Goal: Information Seeking & Learning: Check status

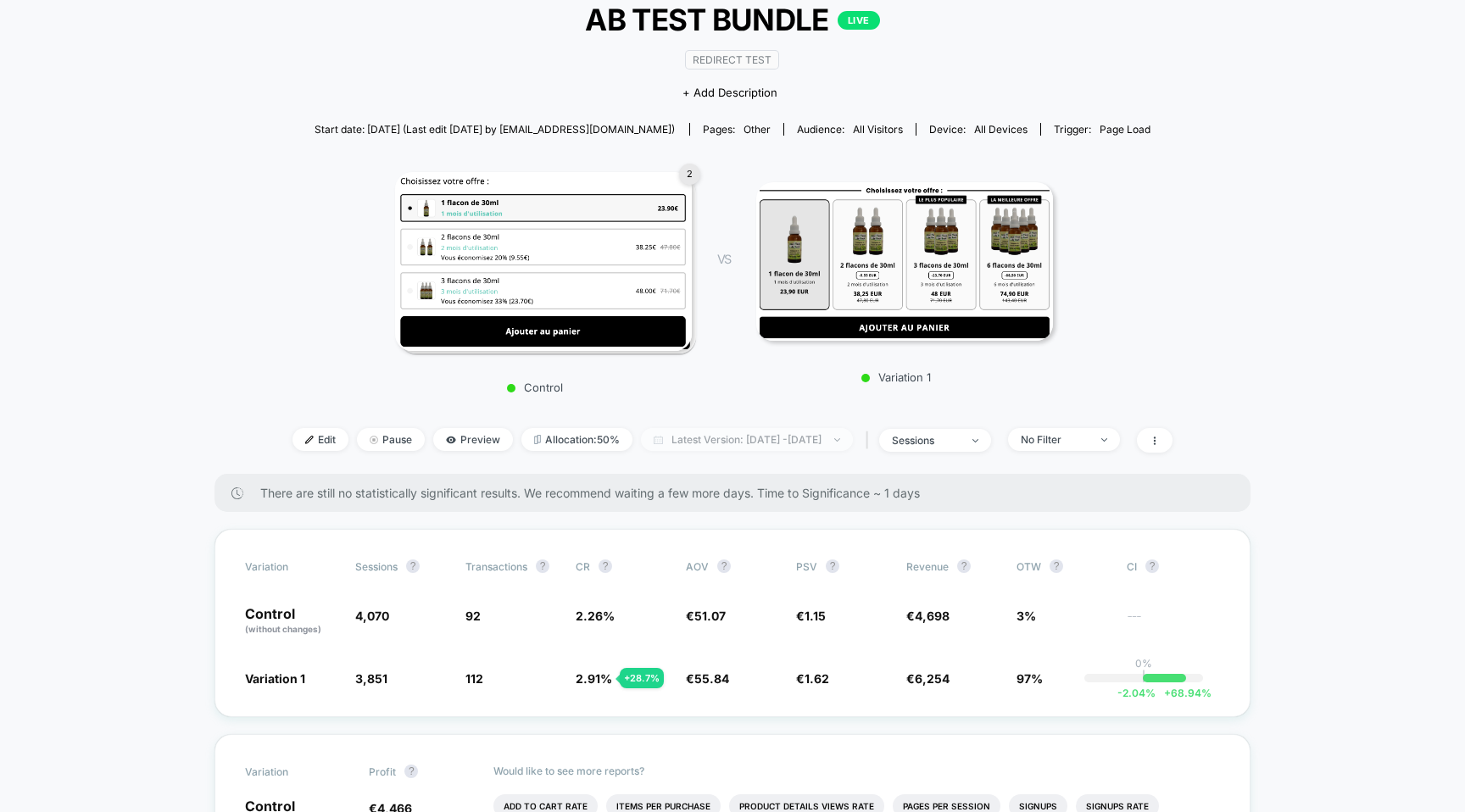
click at [664, 433] on span "Latest Version: [DATE] - [DATE]" at bounding box center [747, 439] width 212 height 23
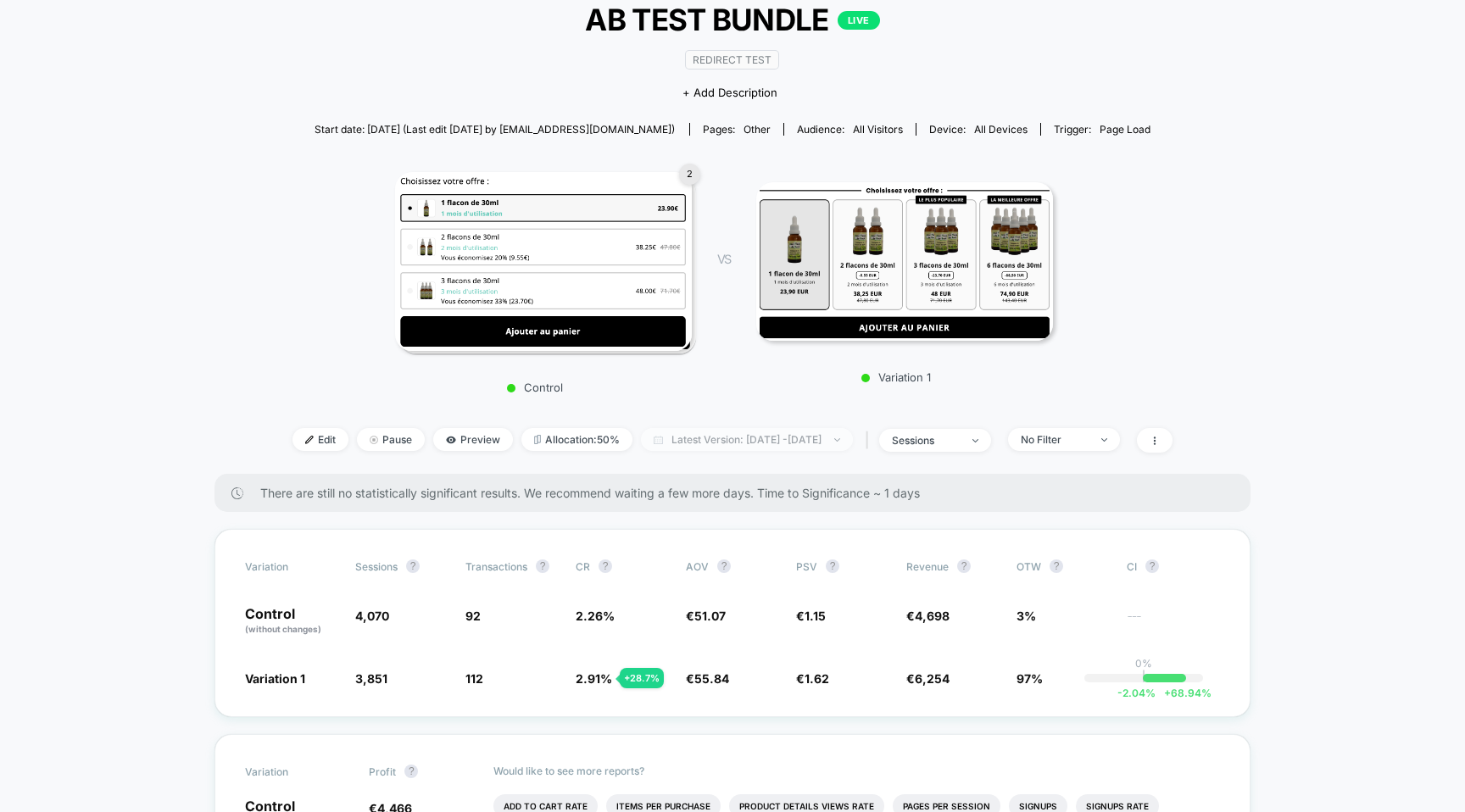
click at [682, 441] on span "Latest Version: [DATE] - [DATE]" at bounding box center [747, 439] width 212 height 23
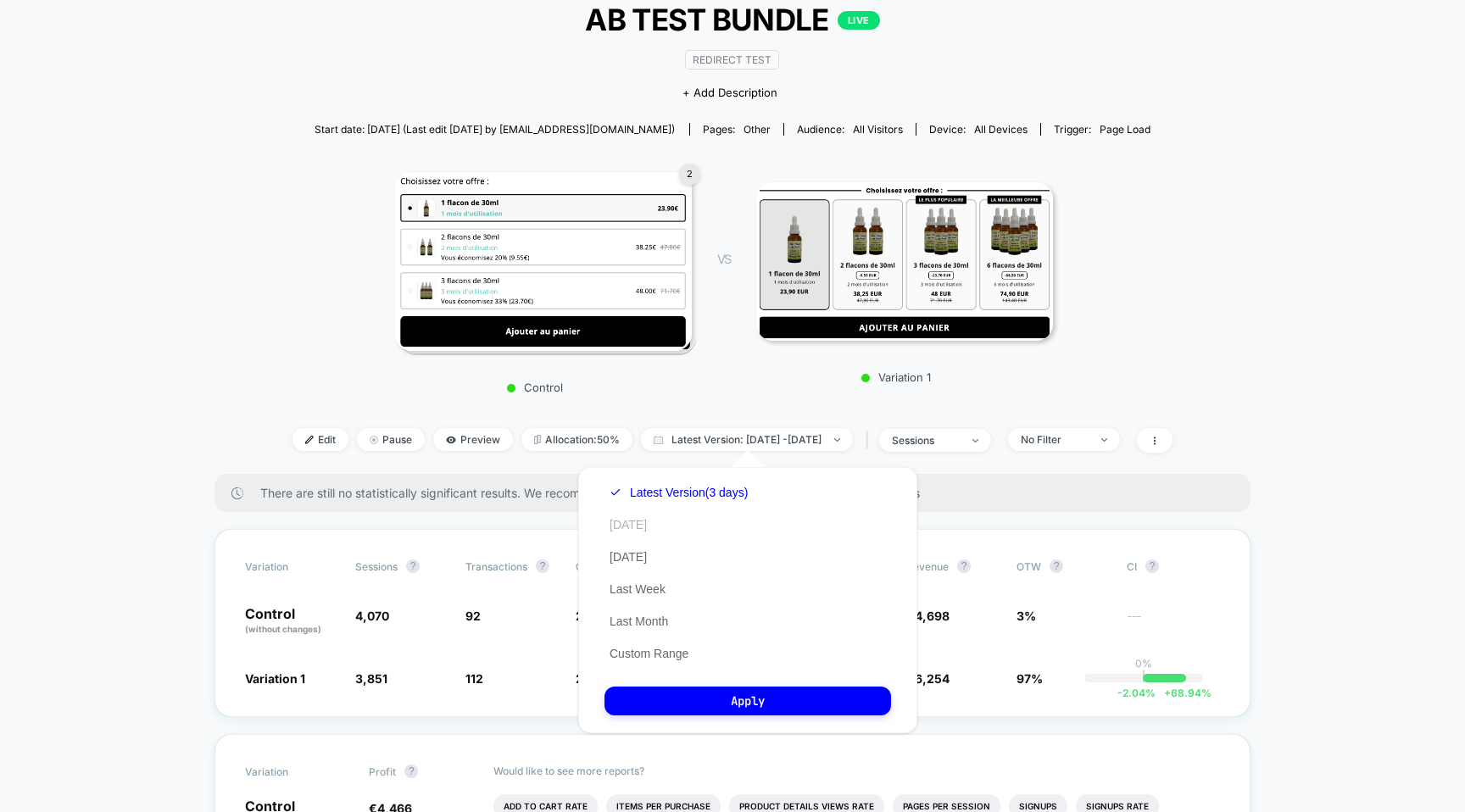
click at [630, 521] on button "[DATE]" at bounding box center [628, 524] width 48 height 15
click at [770, 704] on button "Apply" at bounding box center [747, 700] width 286 height 29
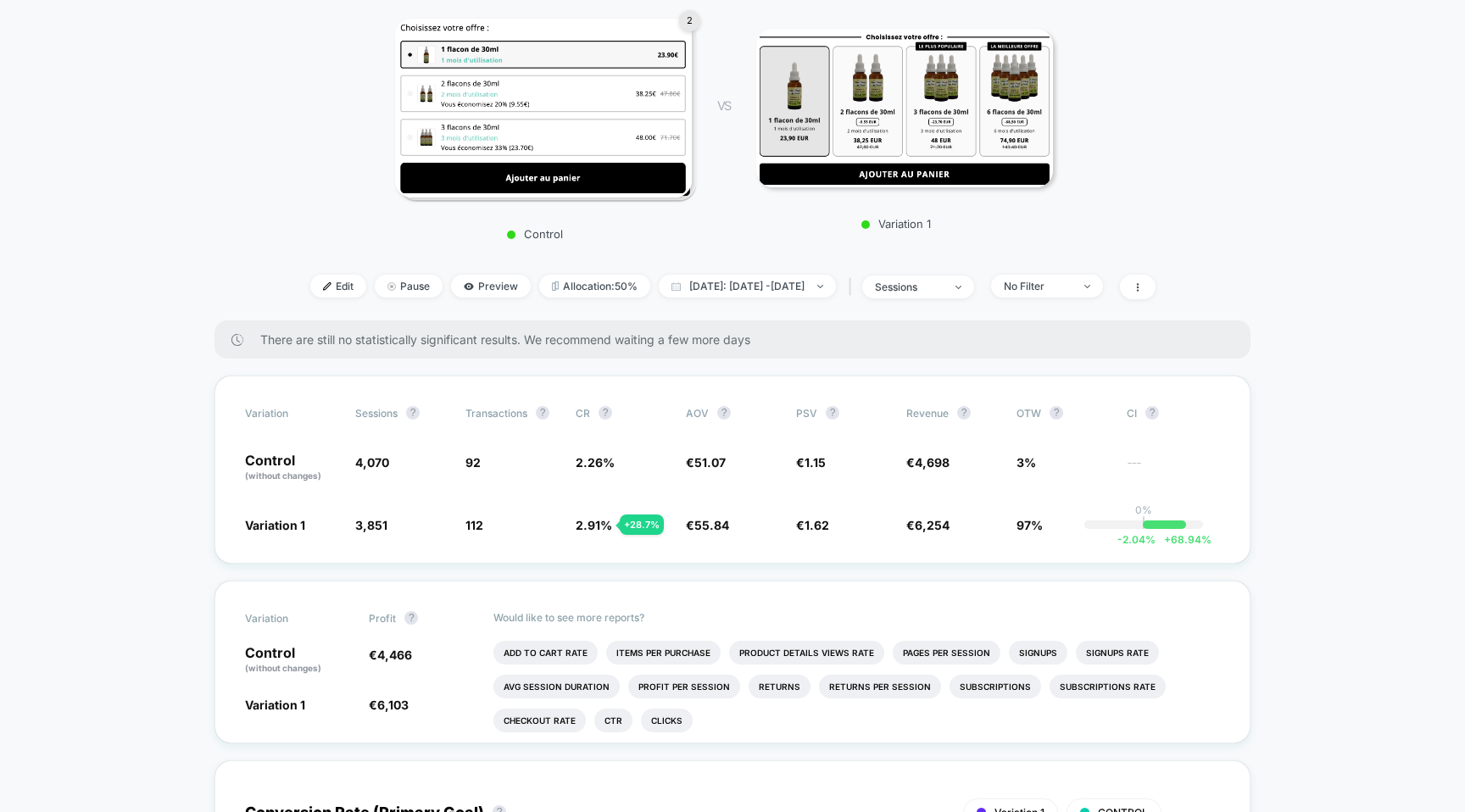
scroll to position [284, 0]
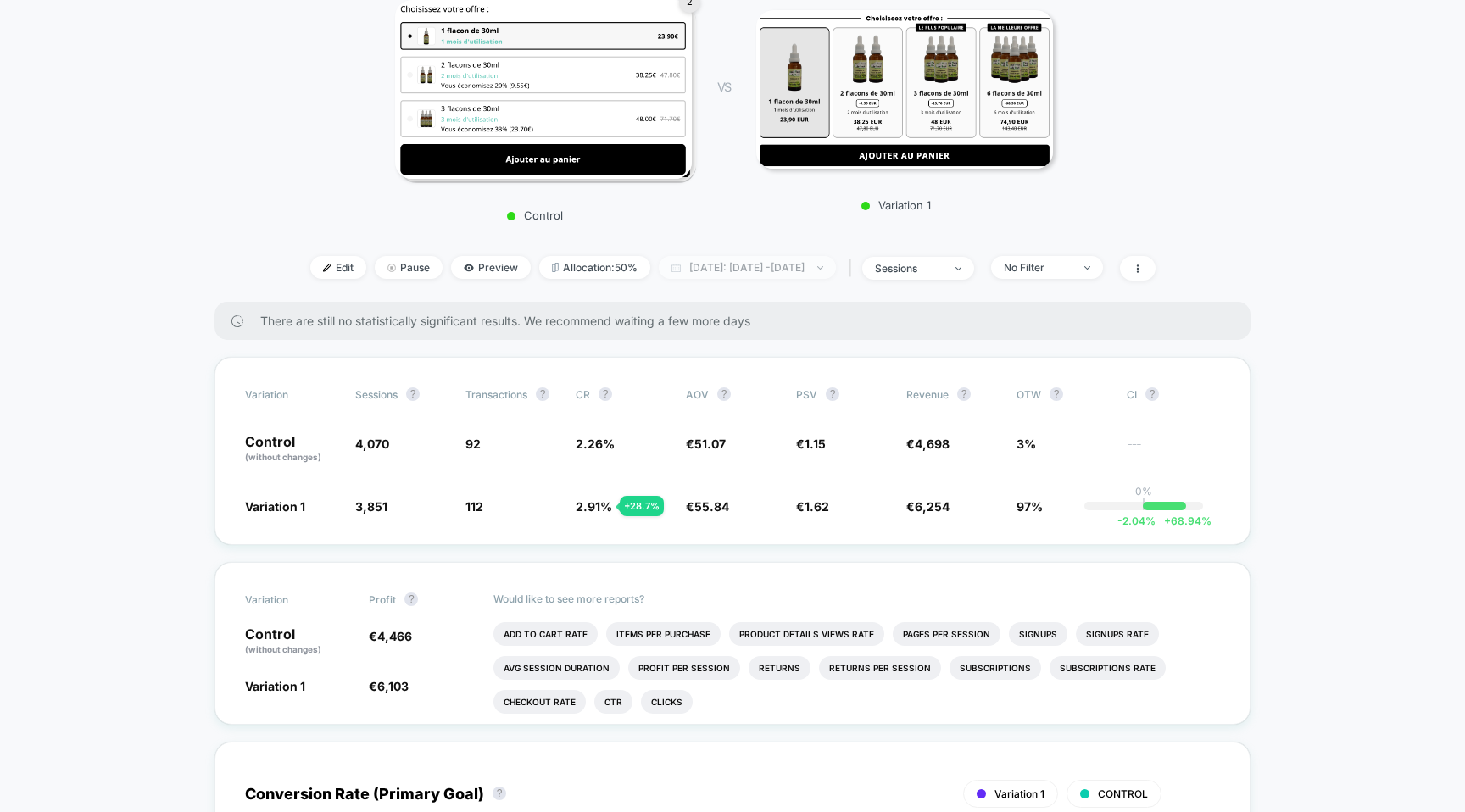
click at [715, 270] on span "[DATE]: [DATE] - [DATE]" at bounding box center [747, 267] width 177 height 23
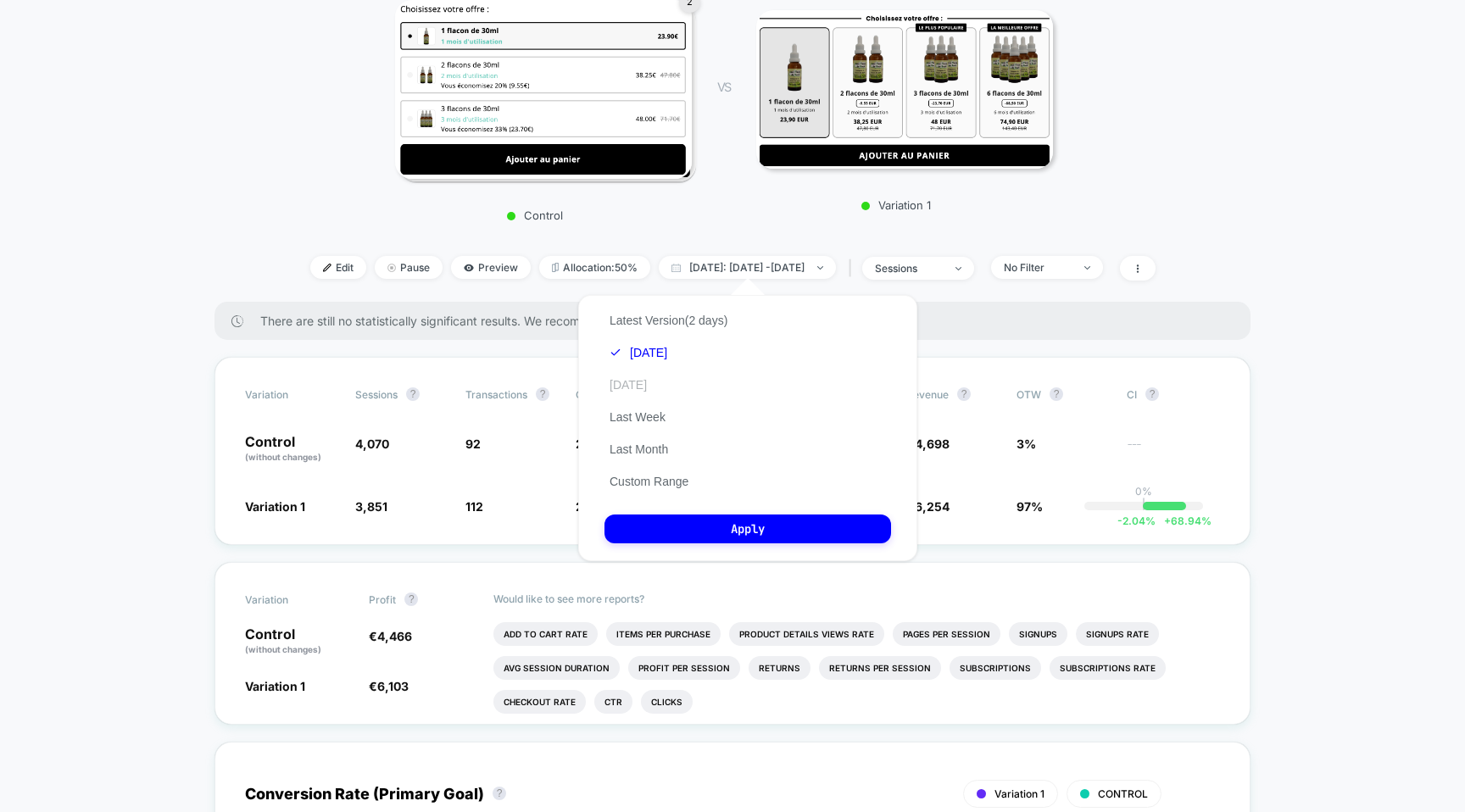
click at [637, 380] on button "[DATE]" at bounding box center [628, 384] width 48 height 15
click at [731, 535] on button "Apply" at bounding box center [747, 529] width 286 height 29
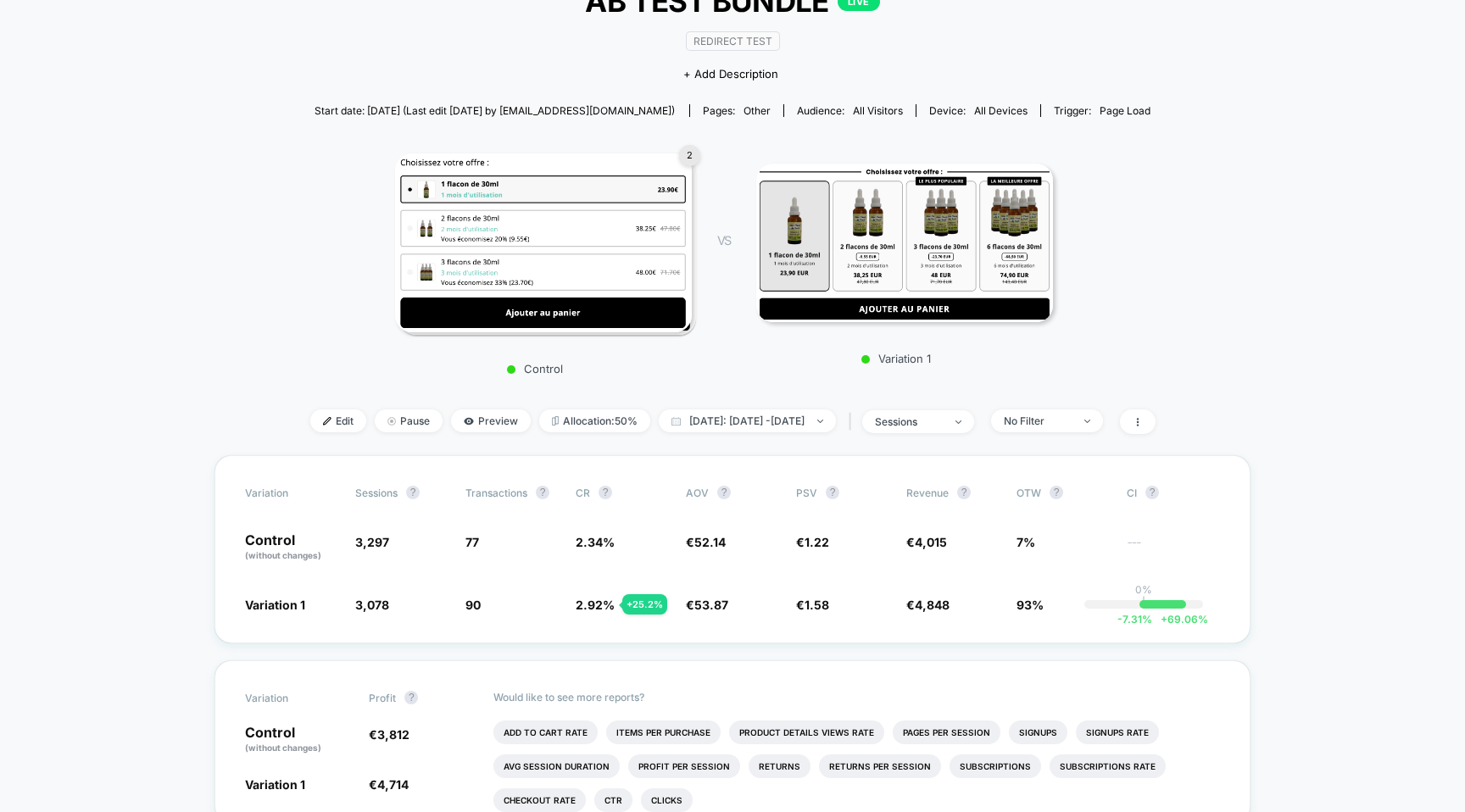
scroll to position [129, 0]
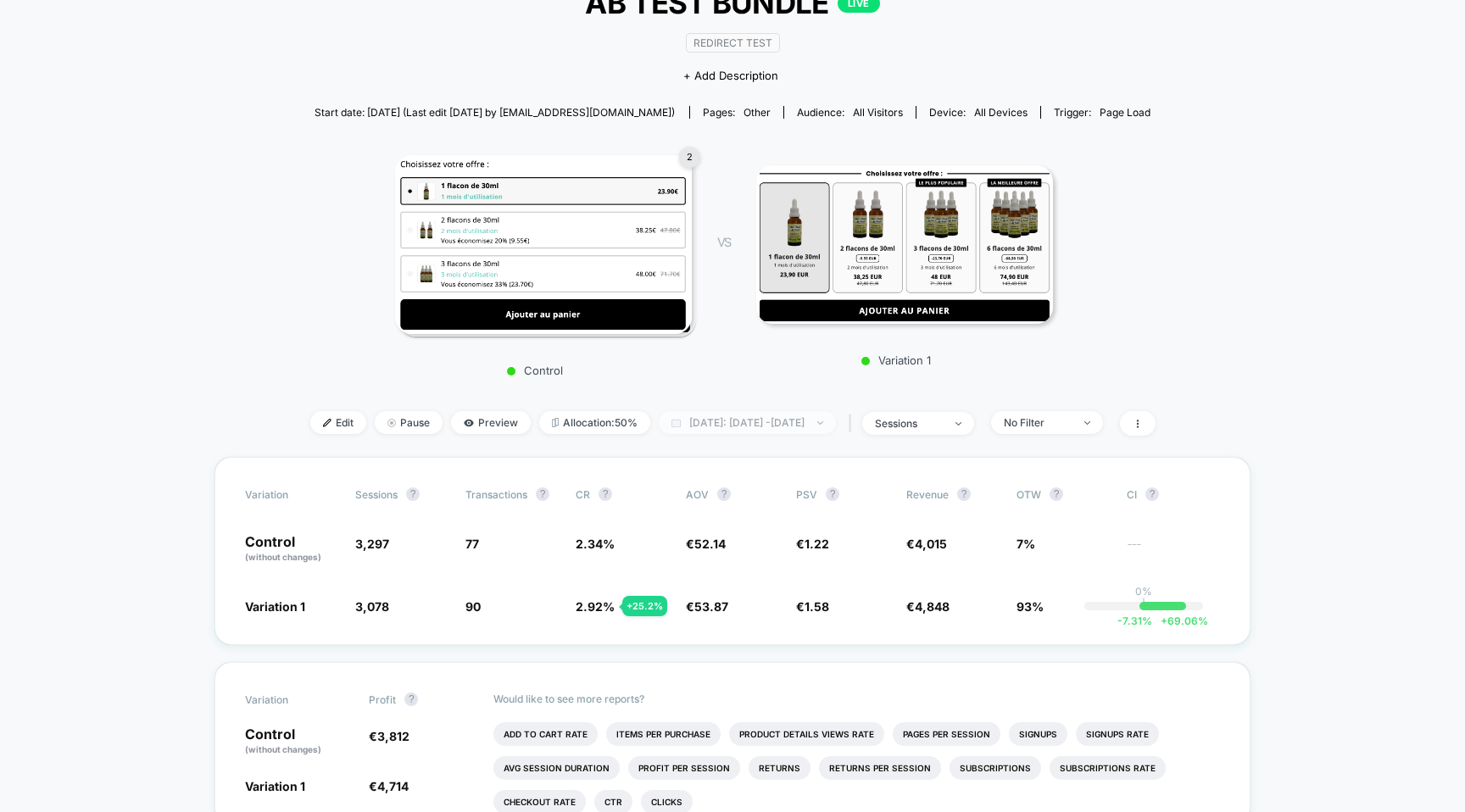
click at [750, 415] on span "[DATE]: [DATE] - [DATE]" at bounding box center [747, 422] width 177 height 23
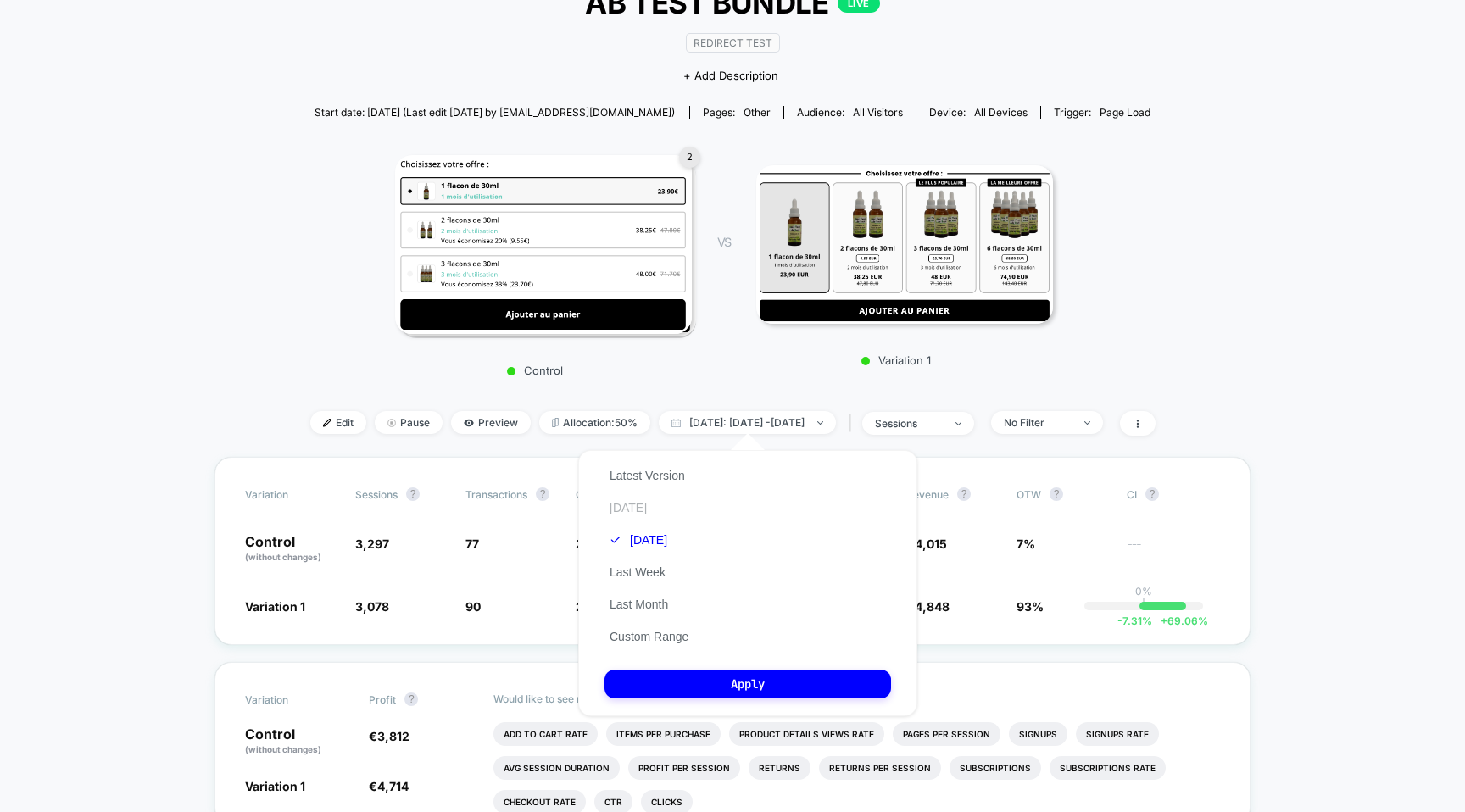
click at [624, 510] on button "[DATE]" at bounding box center [628, 507] width 48 height 15
click at [856, 680] on button "Apply" at bounding box center [747, 683] width 286 height 29
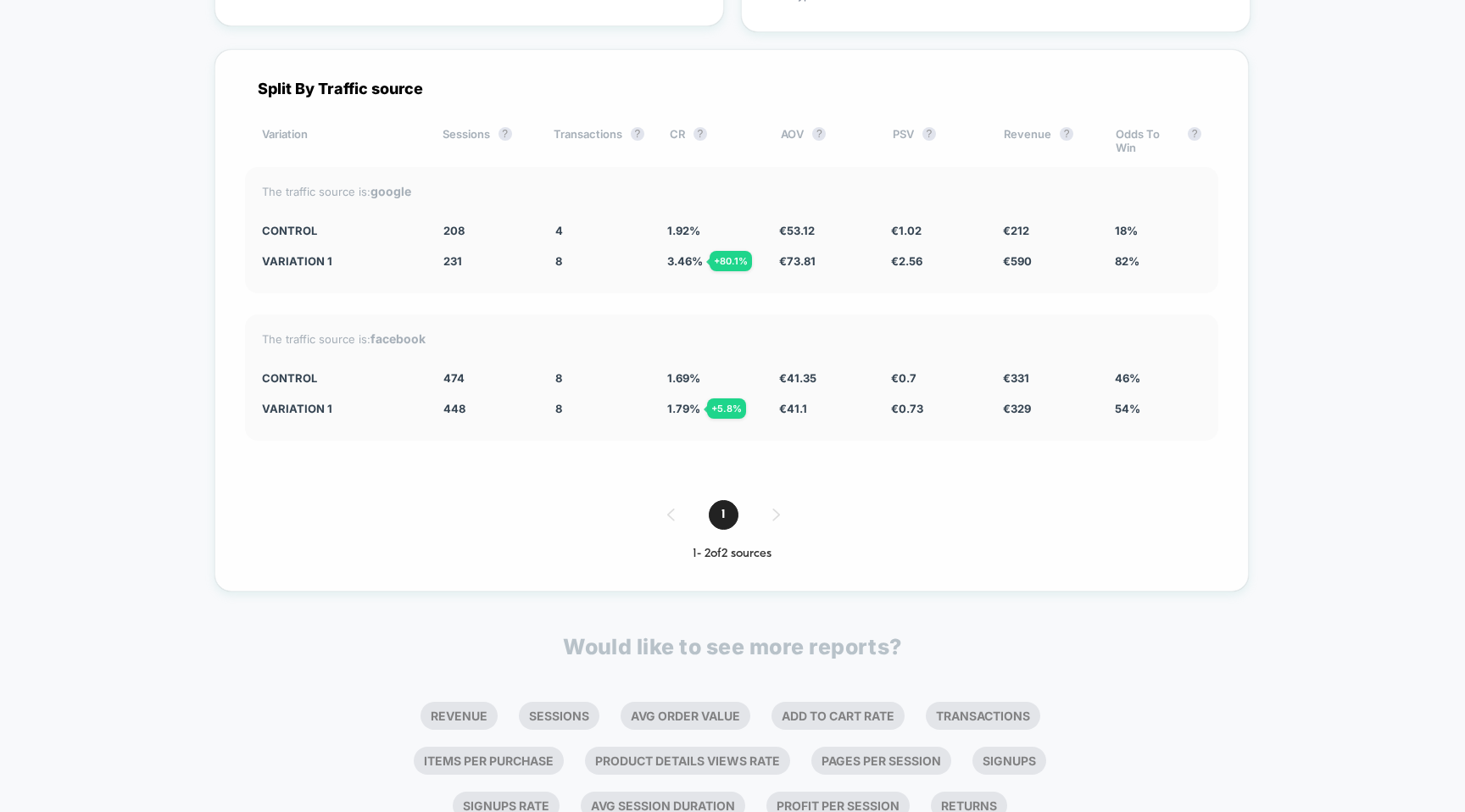
scroll to position [3351, 0]
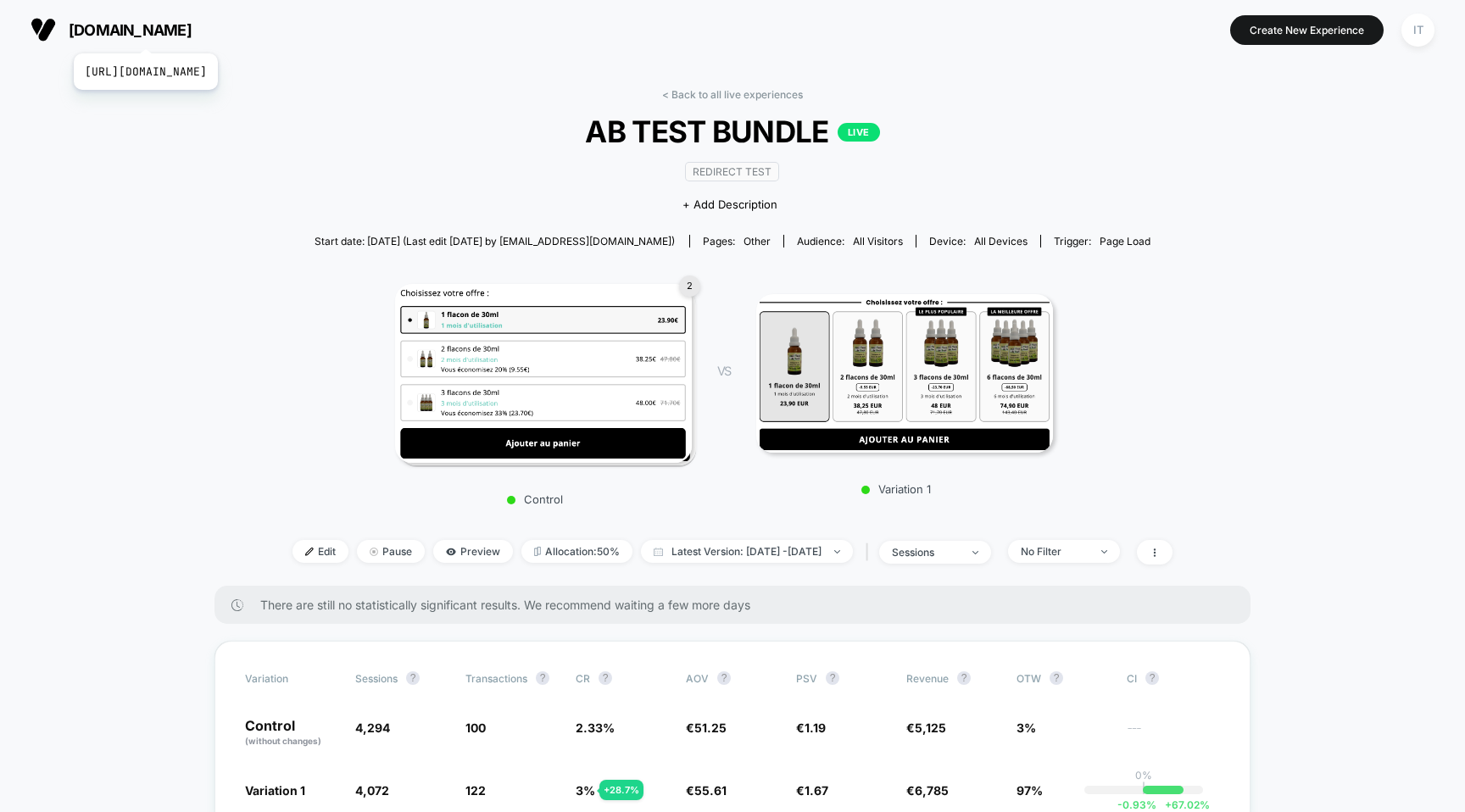
click at [179, 30] on span "[DOMAIN_NAME]" at bounding box center [130, 30] width 123 height 18
